Goal: Transaction & Acquisition: Purchase product/service

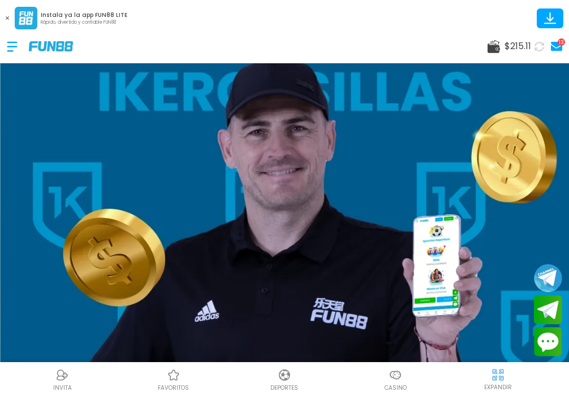
click at [497, 51] on use at bounding box center [493, 46] width 12 height 13
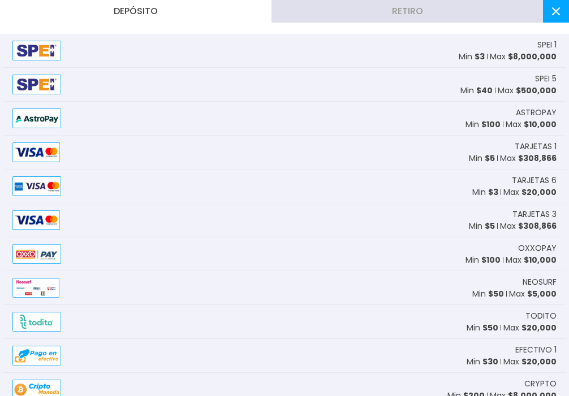
click at [457, 51] on div "SPEI 1 Min $ 3 Max $ 8,000,000" at bounding box center [284, 51] width 562 height 34
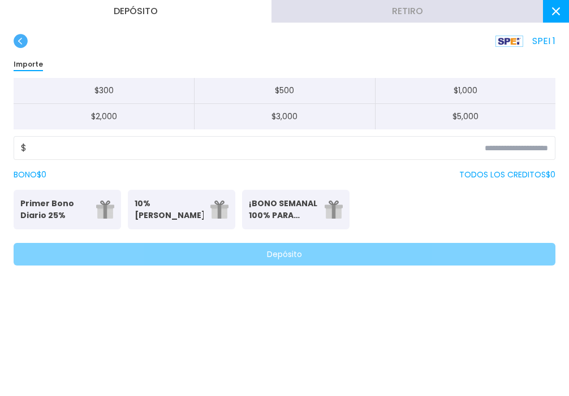
click at [456, 90] on button "$ 1,000" at bounding box center [465, 91] width 180 height 26
type input "*****"
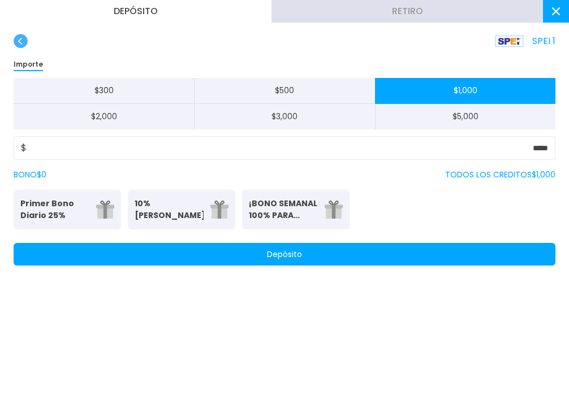
click at [345, 252] on button "Depósito" at bounding box center [285, 254] width 542 height 23
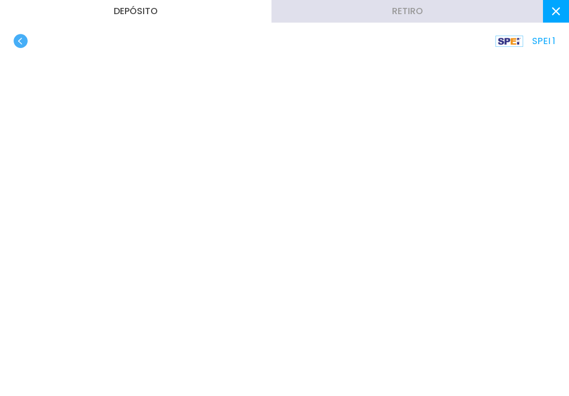
click at [23, 40] on use "button" at bounding box center [21, 41] width 14 height 14
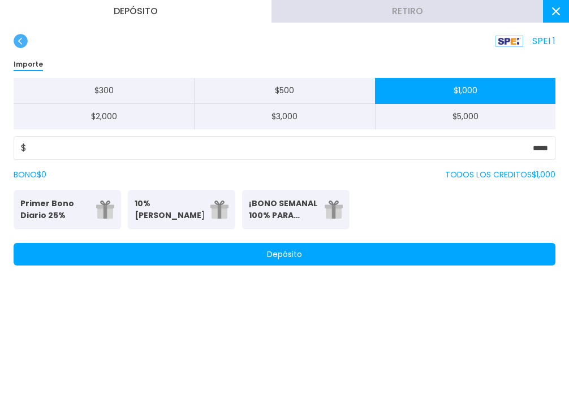
click at [18, 40] on use "button" at bounding box center [21, 41] width 14 height 14
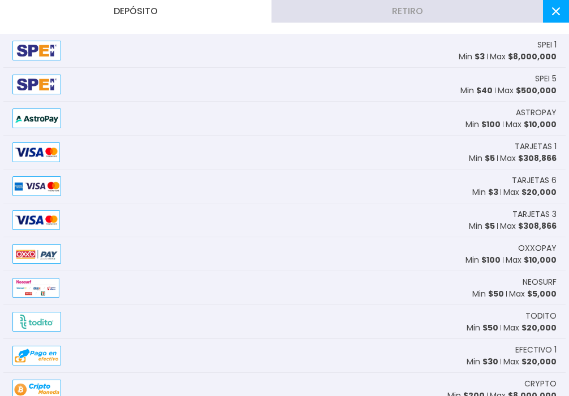
click at [555, 14] on icon at bounding box center [556, 11] width 8 height 8
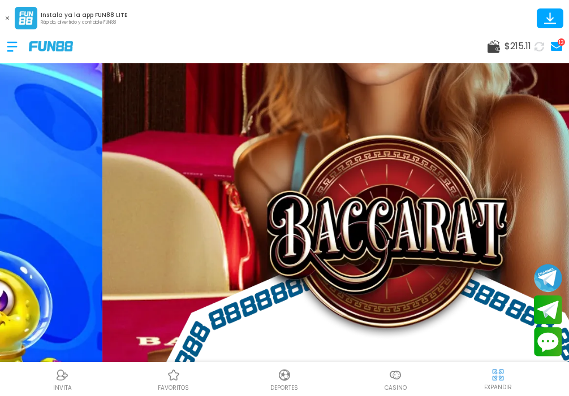
scroll to position [220, 0]
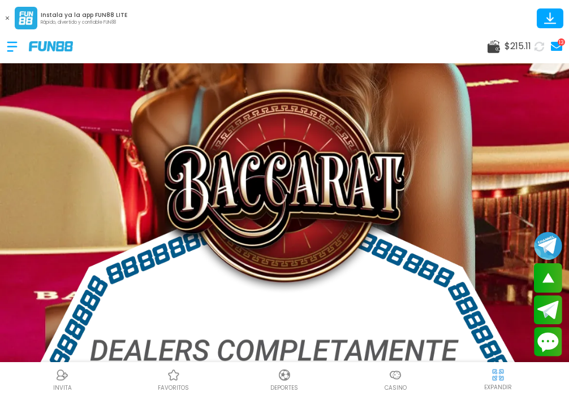
click at [491, 43] on icon at bounding box center [493, 46] width 12 height 13
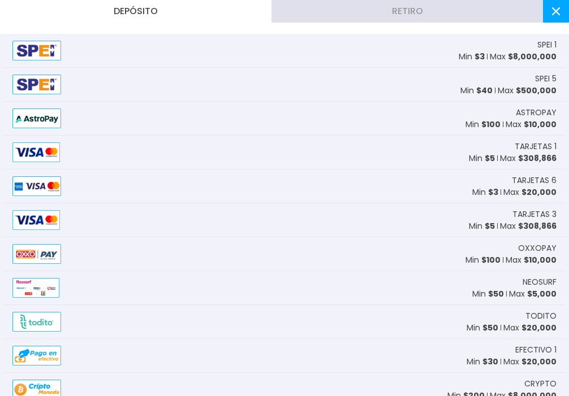
click at [555, 14] on icon at bounding box center [556, 11] width 8 height 8
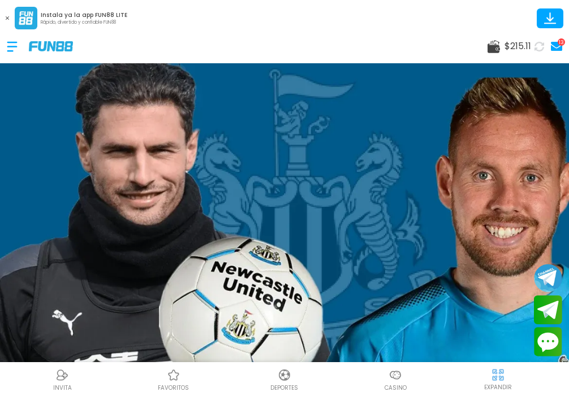
scroll to position [0, 0]
click at [15, 49] on div at bounding box center [18, 46] width 22 height 33
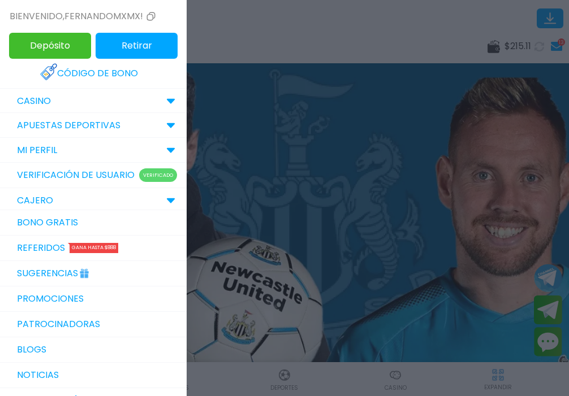
click at [30, 95] on p "CASINO" at bounding box center [34, 101] width 34 height 14
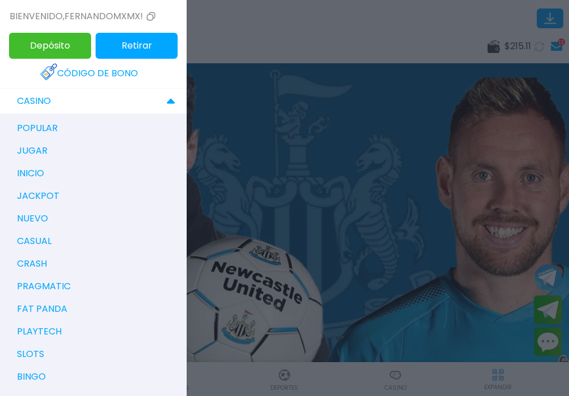
click at [46, 129] on p "popular" at bounding box center [37, 129] width 41 height 14
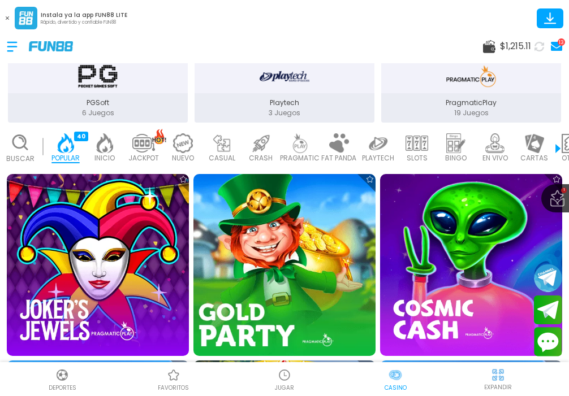
scroll to position [295, 0]
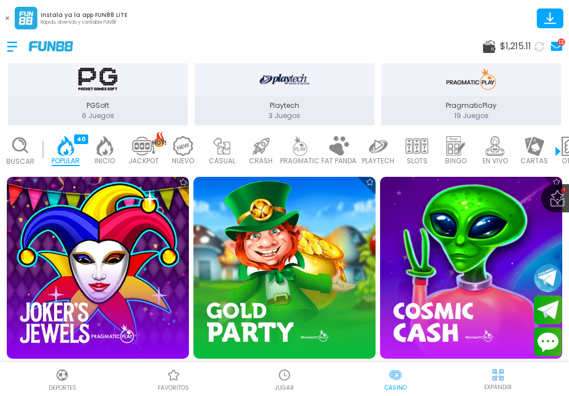
click at [285, 105] on p "Playtech" at bounding box center [284, 106] width 180 height 10
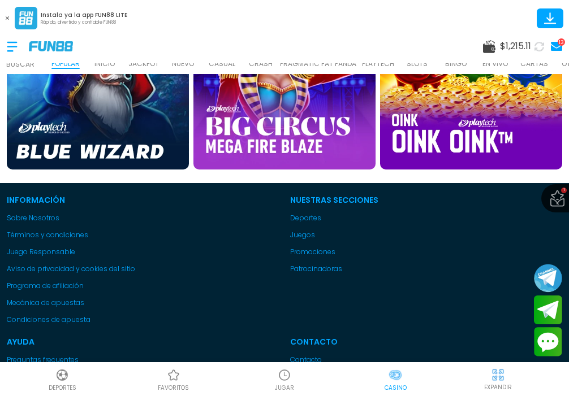
scroll to position [481, 0]
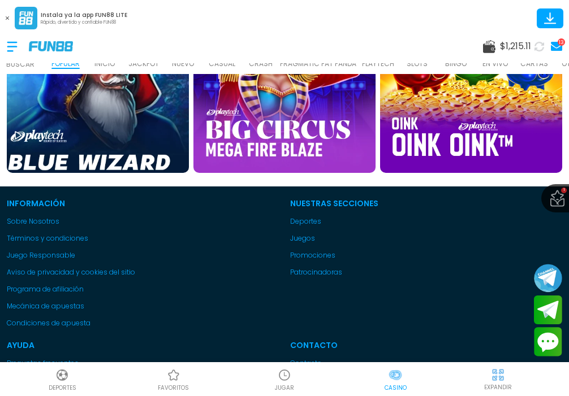
click at [126, 110] on img at bounding box center [98, 82] width 200 height 200
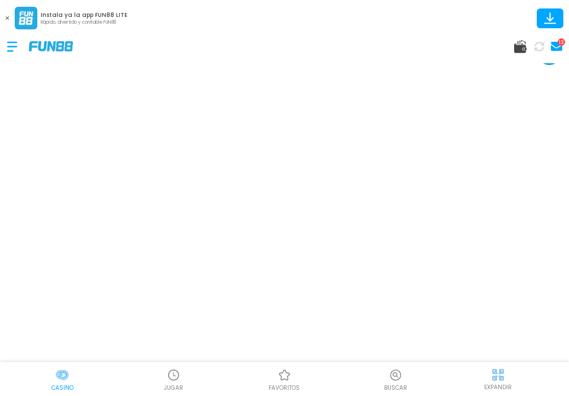
click at [7, 16] on button at bounding box center [7, 18] width 15 height 15
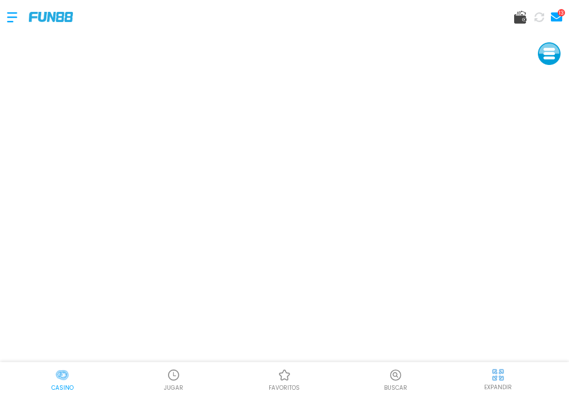
click at [8, 18] on div at bounding box center [18, 17] width 22 height 33
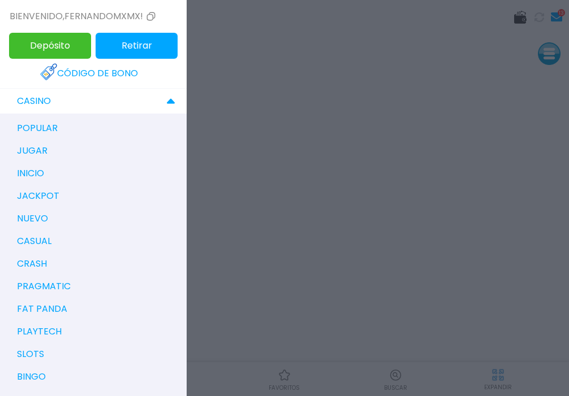
click at [43, 131] on p "popular" at bounding box center [37, 129] width 41 height 14
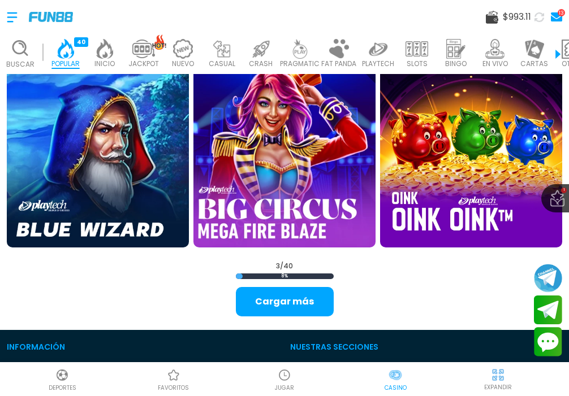
scroll to position [421, 0]
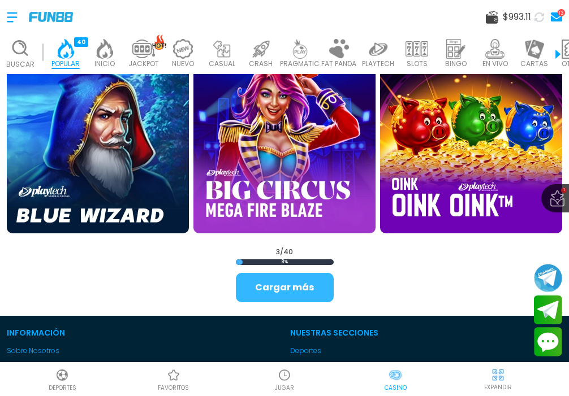
click at [282, 285] on button "Cargar más" at bounding box center [285, 287] width 98 height 29
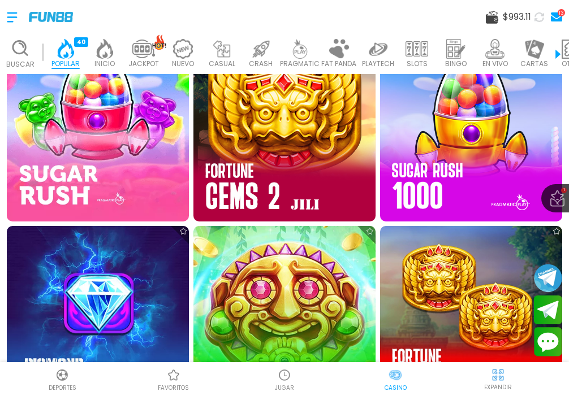
scroll to position [673, 0]
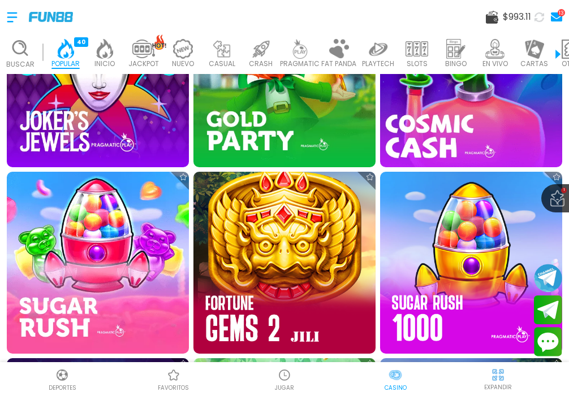
click at [428, 127] on img at bounding box center [471, 76] width 200 height 200
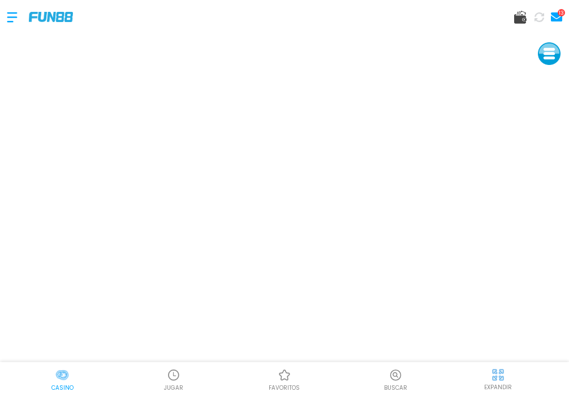
click at [177, 370] on img at bounding box center [174, 376] width 14 height 14
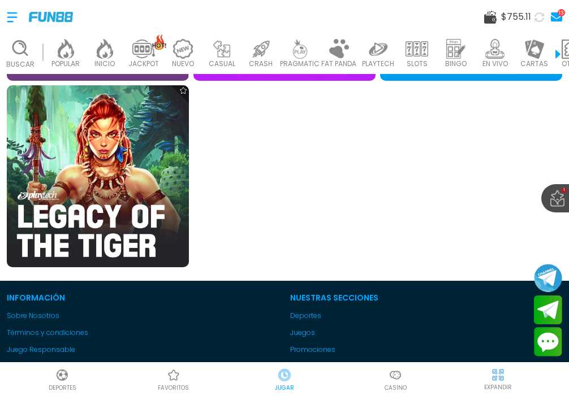
scroll to position [1139, 0]
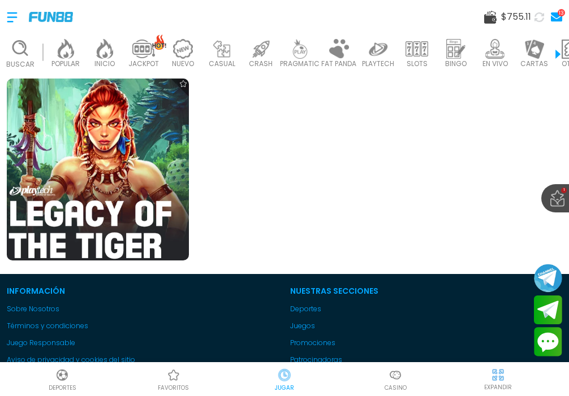
click at [76, 141] on img at bounding box center [98, 170] width 200 height 200
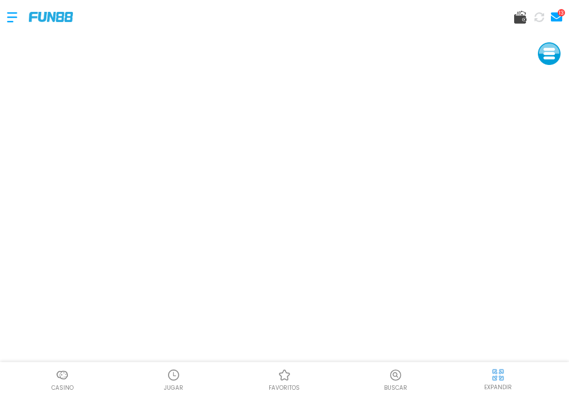
click at [15, 12] on div at bounding box center [18, 17] width 22 height 33
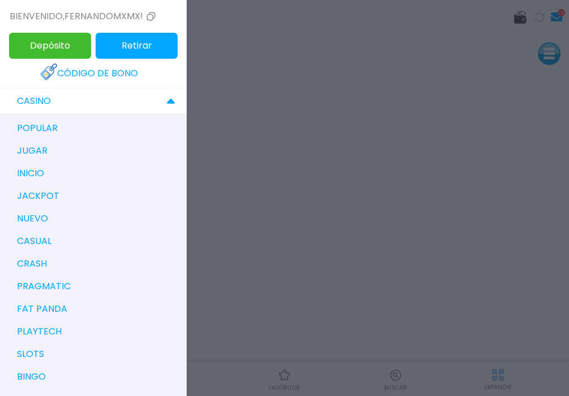
click at [505, 165] on div at bounding box center [284, 198] width 569 height 396
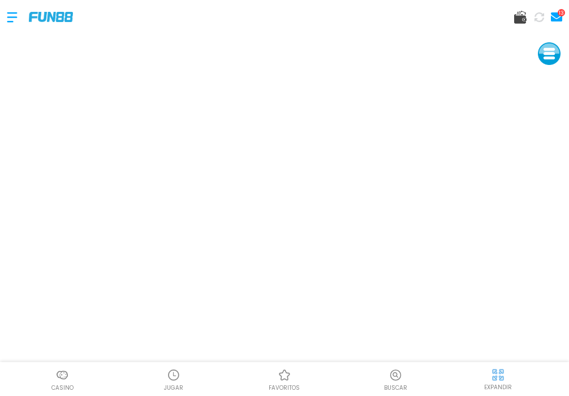
click at [168, 373] on img at bounding box center [174, 376] width 14 height 14
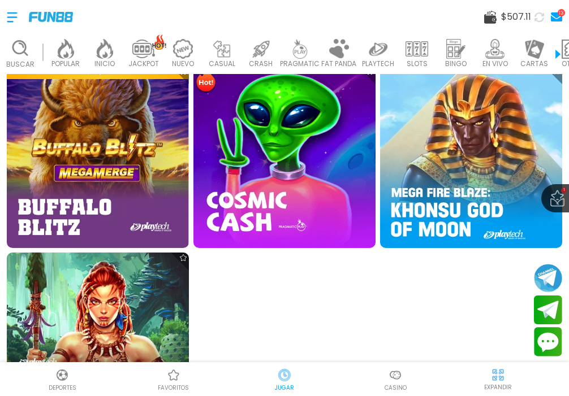
scroll to position [1008, 0]
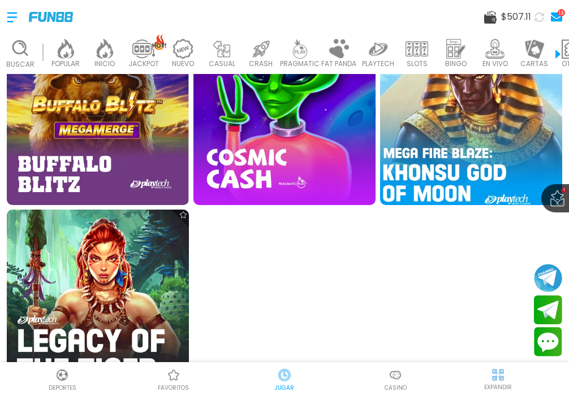
click at [461, 130] on img at bounding box center [471, 114] width 200 height 200
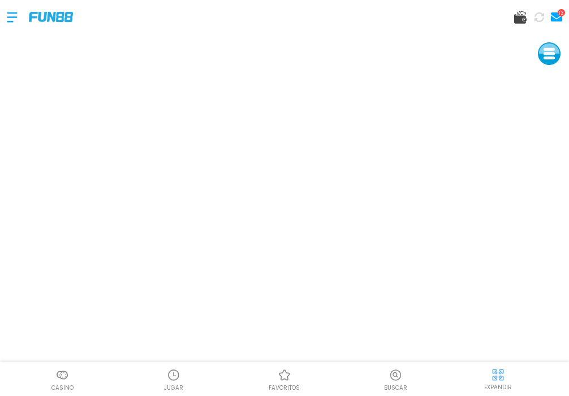
click at [176, 384] on p "JUGAR" at bounding box center [173, 388] width 19 height 8
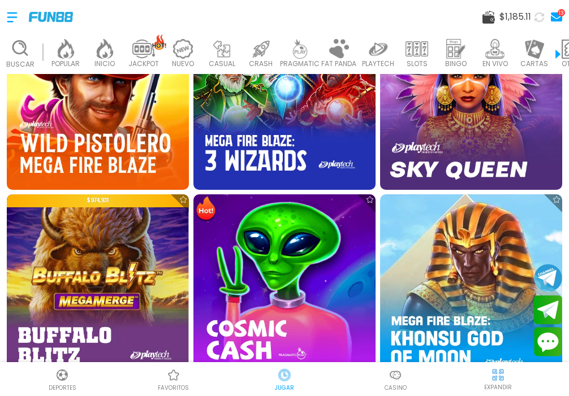
scroll to position [830, 0]
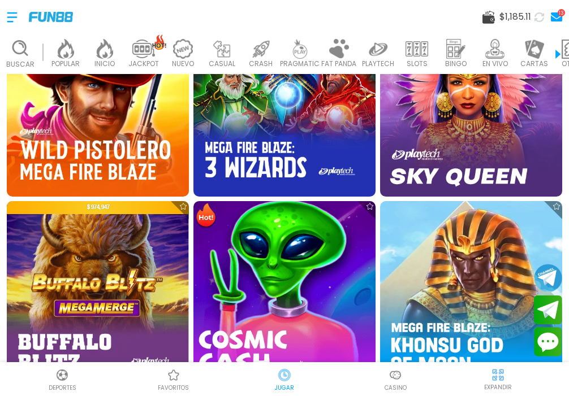
click at [269, 278] on img at bounding box center [284, 292] width 200 height 200
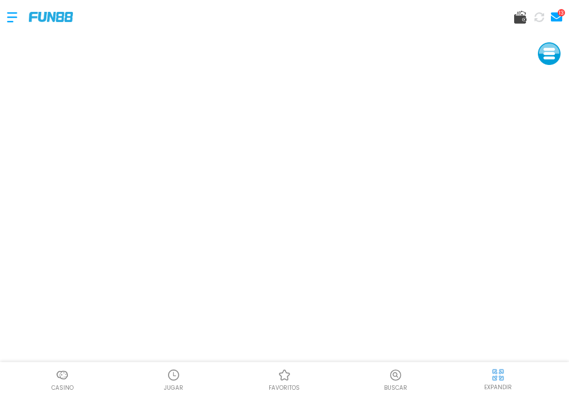
click at [11, 15] on div at bounding box center [18, 17] width 22 height 33
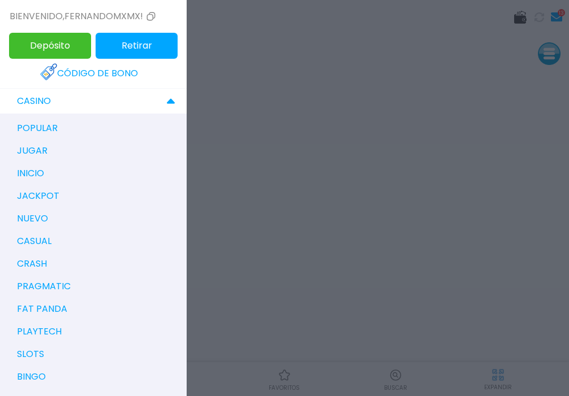
click at [347, 18] on div at bounding box center [284, 198] width 569 height 396
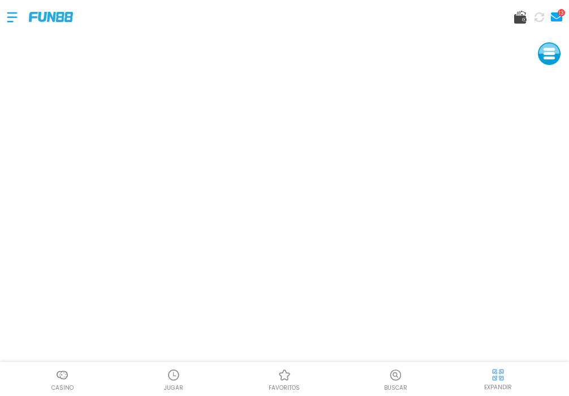
click at [172, 374] on img at bounding box center [174, 376] width 14 height 14
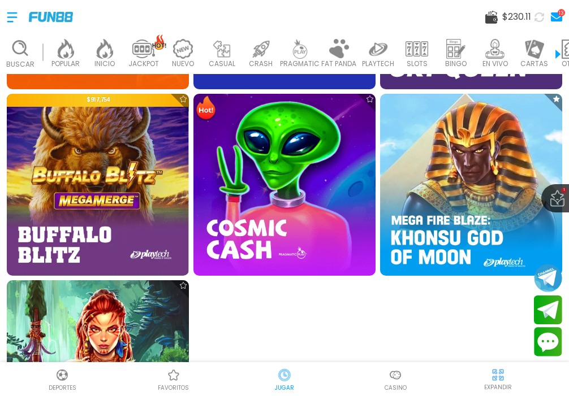
scroll to position [938, 0]
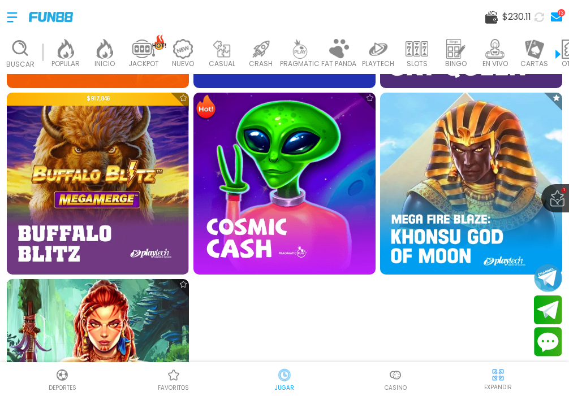
click at [118, 326] on img at bounding box center [98, 370] width 200 height 200
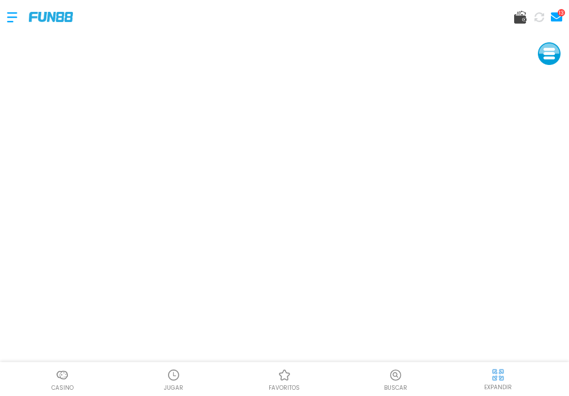
click at [517, 19] on use at bounding box center [520, 17] width 12 height 13
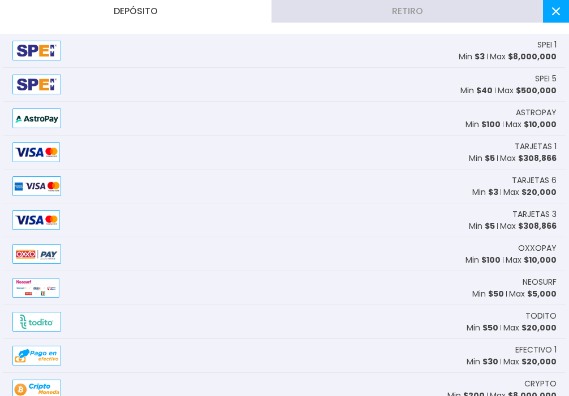
click at [492, 51] on p "Max $ 8,000,000" at bounding box center [523, 57] width 67 height 12
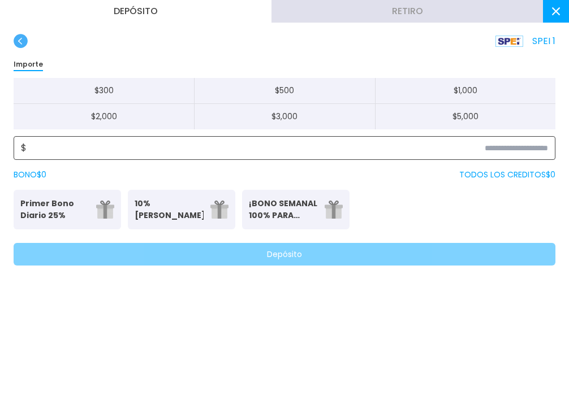
click at [327, 149] on input at bounding box center [287, 148] width 521 height 14
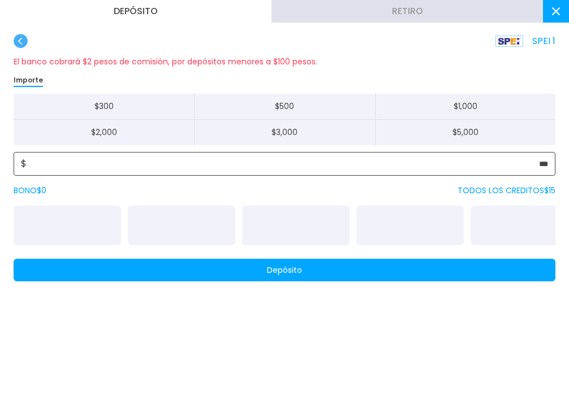
type input "*****"
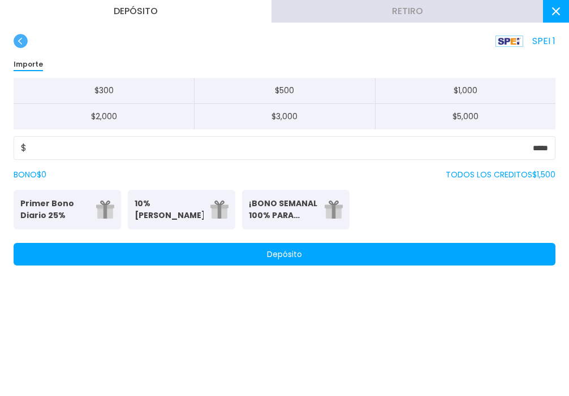
click at [297, 257] on button "Depósito" at bounding box center [285, 254] width 542 height 23
click at [559, 19] on button at bounding box center [556, 11] width 26 height 23
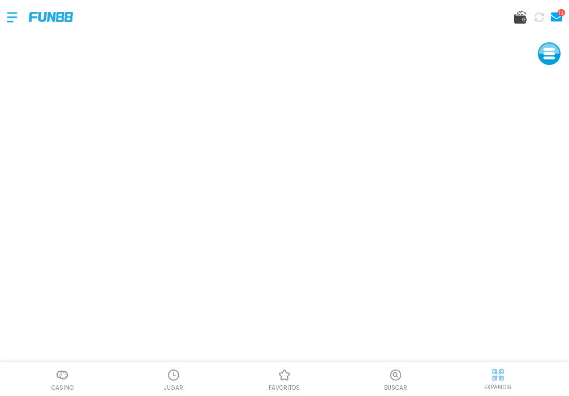
click at [166, 366] on div "Casino JUGAR favoritos Buscar EXPANDIR" at bounding box center [284, 379] width 569 height 34
click at [177, 382] on div at bounding box center [173, 375] width 17 height 17
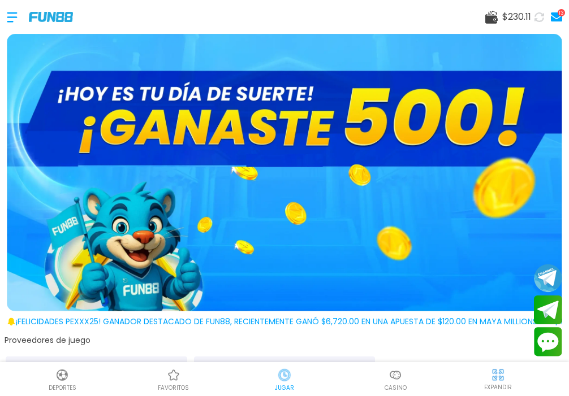
click at [12, 11] on div at bounding box center [18, 17] width 22 height 33
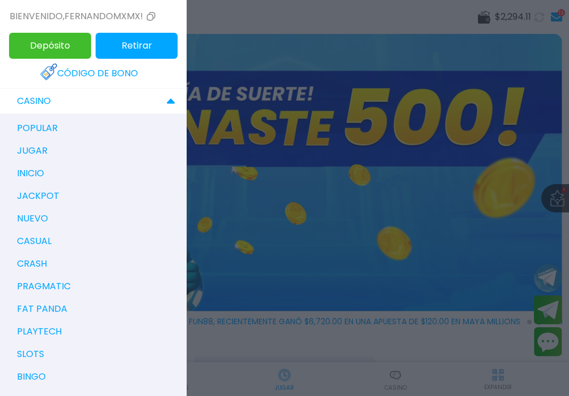
click at [296, 11] on div at bounding box center [284, 198] width 569 height 396
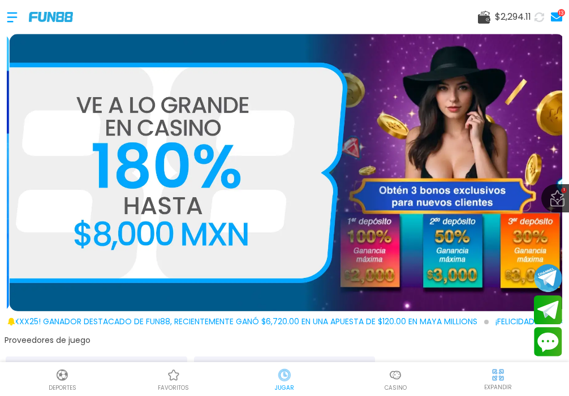
click at [175, 374] on img at bounding box center [174, 376] width 14 height 14
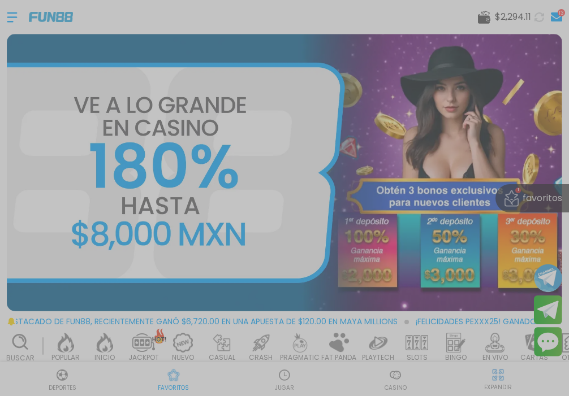
click at [200, 188] on div at bounding box center [284, 198] width 569 height 396
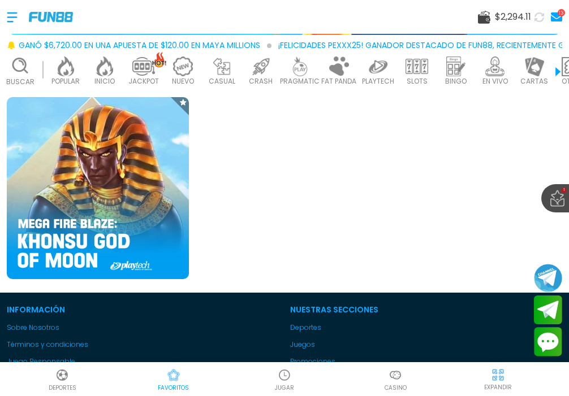
scroll to position [302, 0]
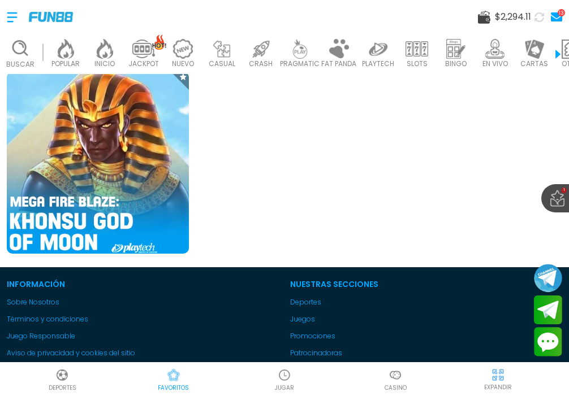
click at [109, 188] on img at bounding box center [98, 163] width 200 height 200
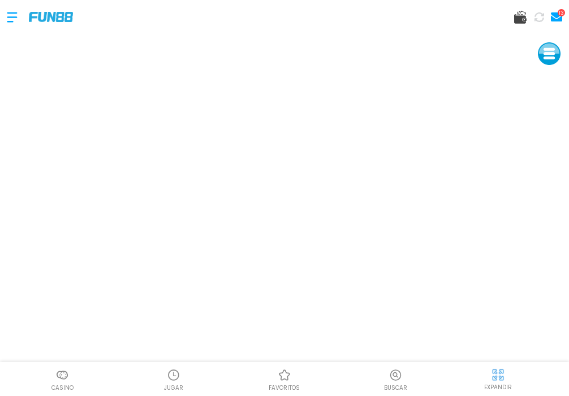
click at [174, 386] on p "JUGAR" at bounding box center [173, 388] width 19 height 8
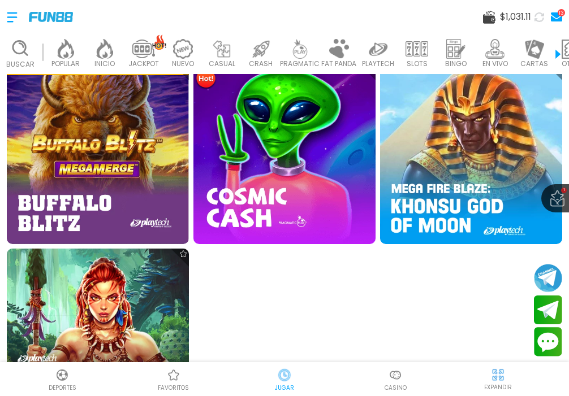
scroll to position [971, 0]
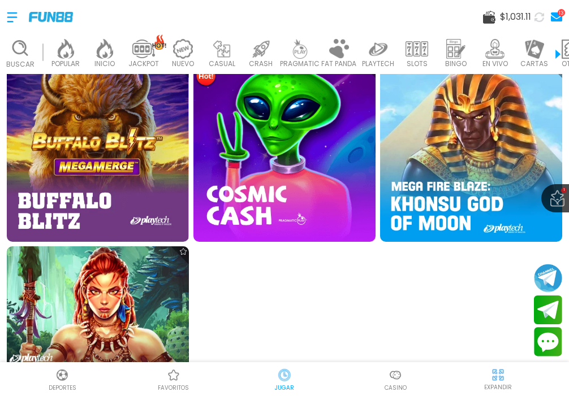
click at [71, 275] on img at bounding box center [98, 337] width 200 height 200
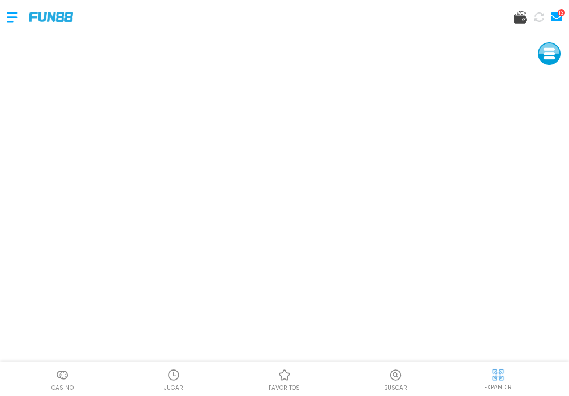
click at [12, 15] on div at bounding box center [18, 17] width 22 height 33
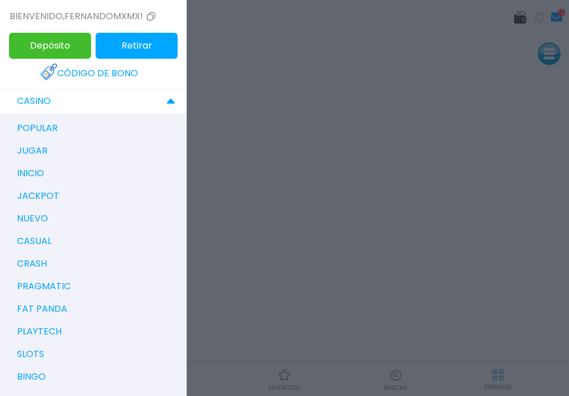
click at [55, 128] on p "popular" at bounding box center [37, 129] width 41 height 14
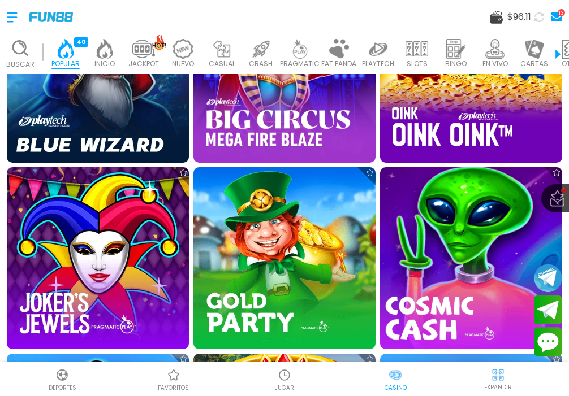
scroll to position [505, 0]
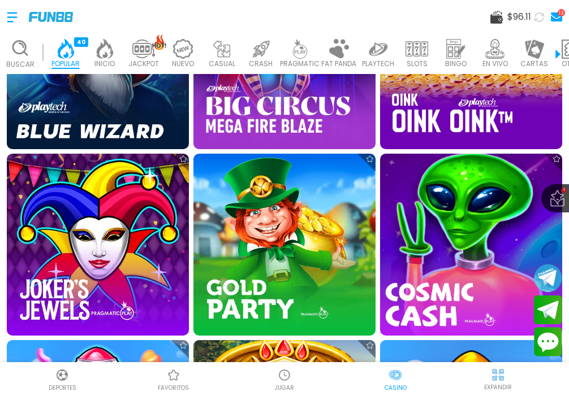
click at [441, 245] on img at bounding box center [471, 245] width 200 height 200
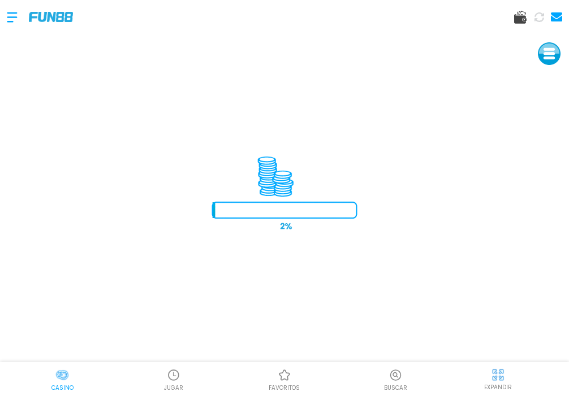
click at [496, 19] on div at bounding box center [284, 17] width 569 height 34
click at [524, 19] on use at bounding box center [520, 17] width 12 height 13
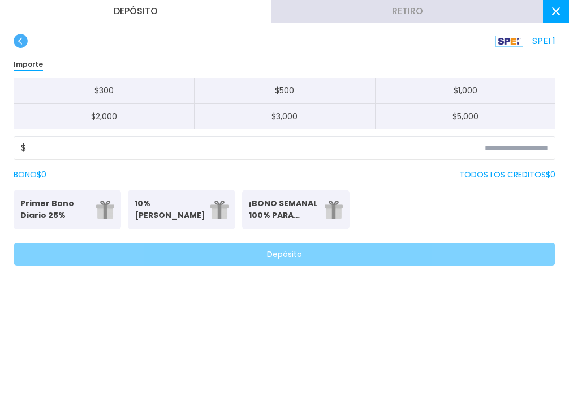
click at [335, 95] on button "$ 500" at bounding box center [284, 91] width 180 height 26
type input "***"
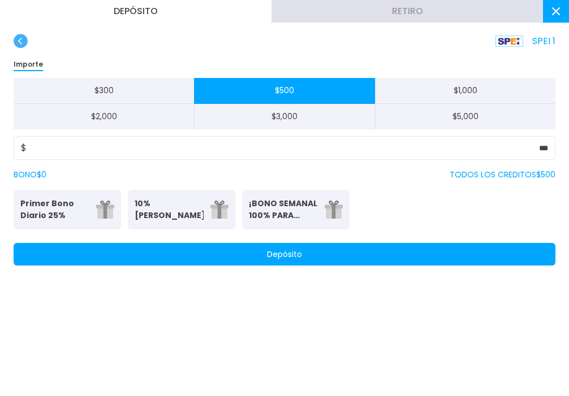
click at [298, 256] on button "Depósito" at bounding box center [285, 254] width 542 height 23
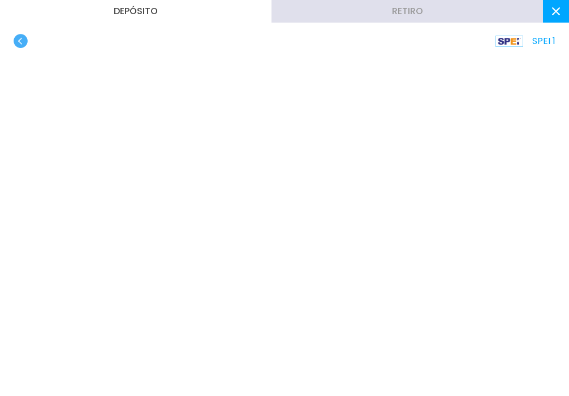
click at [561, 12] on button at bounding box center [556, 11] width 26 height 23
